Goal: Information Seeking & Learning: Understand process/instructions

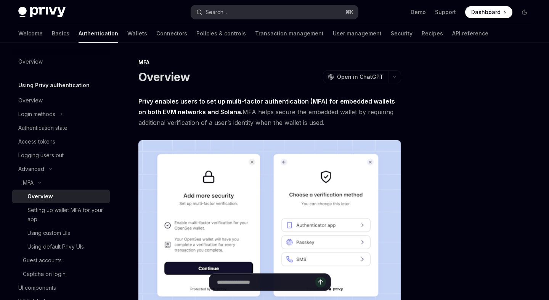
click at [227, 13] on div "Search..." at bounding box center [215, 12] width 21 height 9
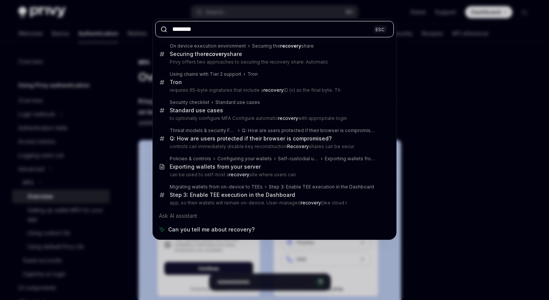
click at [255, 31] on input "********" at bounding box center [274, 29] width 239 height 16
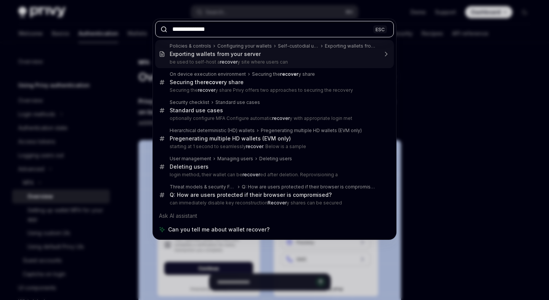
type input "**********"
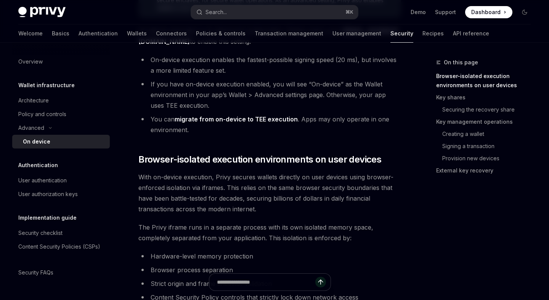
scroll to position [245, 0]
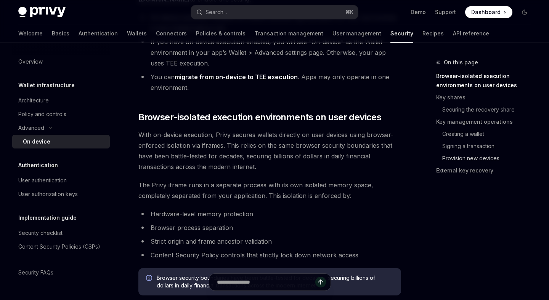
click at [463, 158] on link "Provision new devices" at bounding box center [486, 158] width 101 height 12
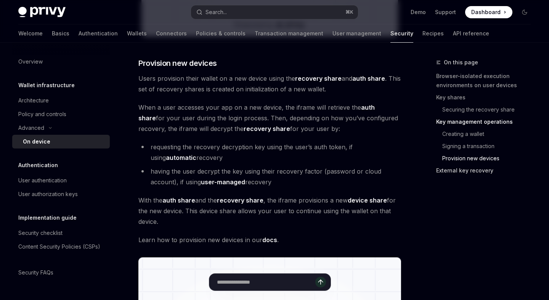
click at [466, 173] on link "External key recovery" at bounding box center [486, 171] width 101 height 12
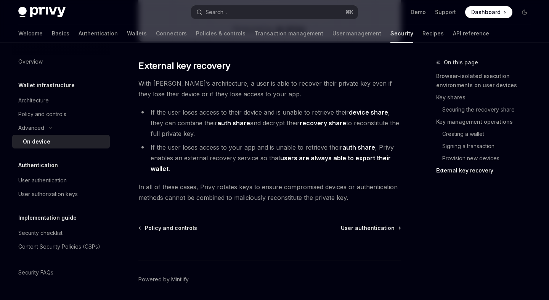
scroll to position [2123, 0]
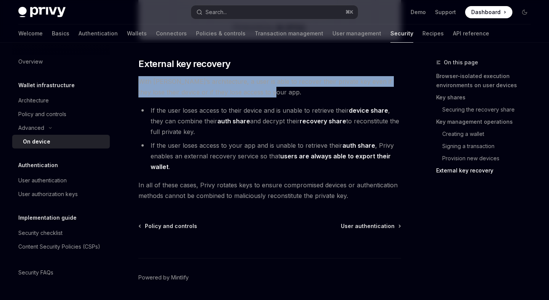
drag, startPoint x: 138, startPoint y: 82, endPoint x: 314, endPoint y: 93, distance: 176.4
click at [315, 93] on span "With Privy’s architecture, a user is able to recover their private key even if …" at bounding box center [269, 86] width 263 height 21
click at [314, 93] on span "With Privy’s architecture, a user is able to recover their private key even if …" at bounding box center [269, 86] width 263 height 21
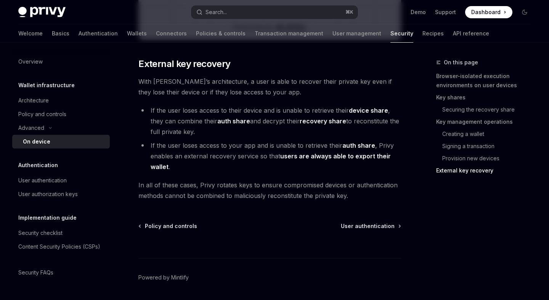
click at [262, 144] on li "If the user loses access to your app and is unable to retrieve their auth share…" at bounding box center [269, 156] width 263 height 32
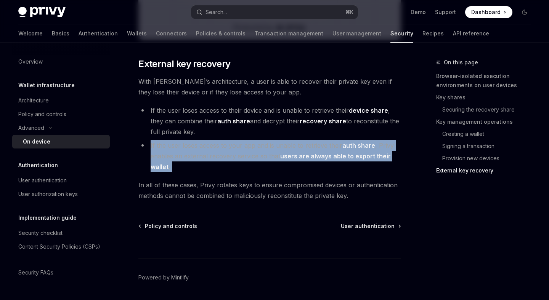
click at [262, 144] on li "If the user loses access to your app and is unable to retrieve their auth share…" at bounding box center [269, 156] width 263 height 32
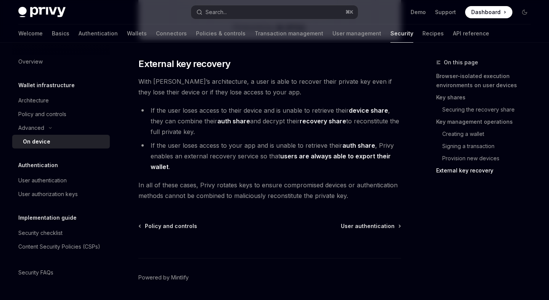
click at [263, 130] on li "If the user loses access to their device and is unable to retrieve their device…" at bounding box center [269, 121] width 263 height 32
